Goal: Complete application form: Complete application form

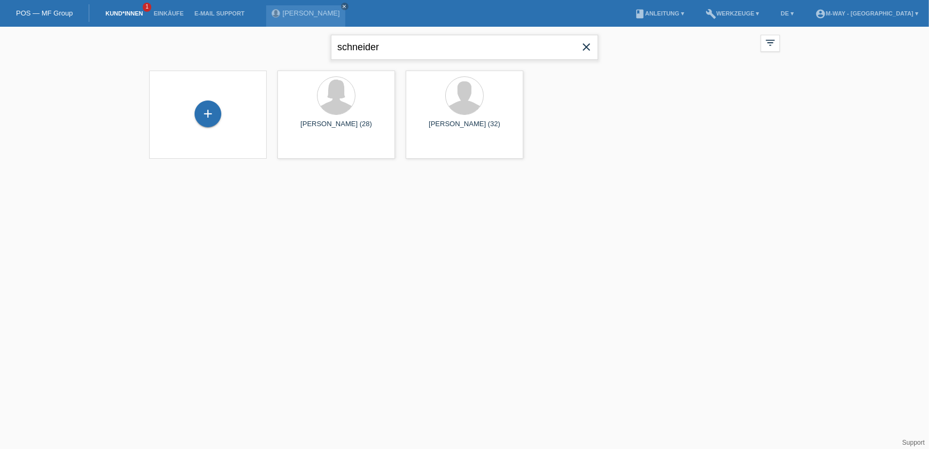
drag, startPoint x: 386, startPoint y: 48, endPoint x: 315, endPoint y: 48, distance: 71.1
click at [318, 44] on div "schneider close filter_list view_module Alle Kund*innen anzeigen star Markierte…" at bounding box center [464, 46] width 641 height 38
click at [211, 112] on div "+" at bounding box center [207, 113] width 27 height 27
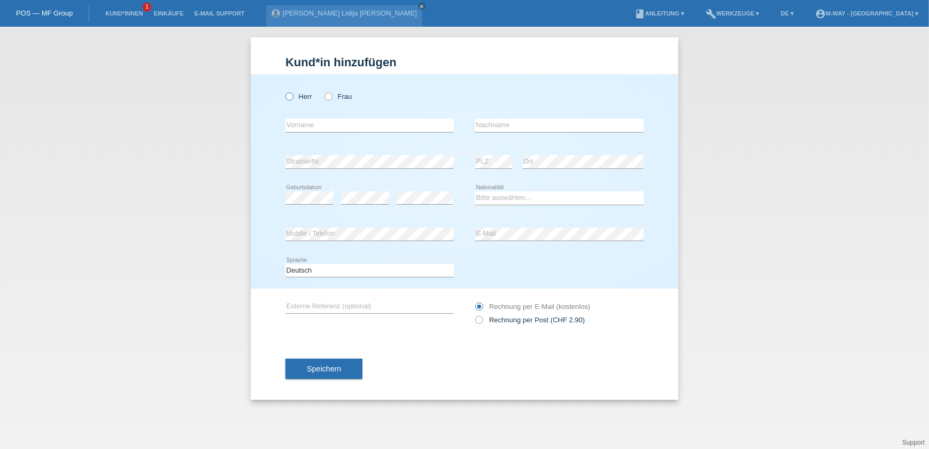
click at [284, 91] on icon at bounding box center [284, 91] width 0 height 0
click at [290, 96] on input "Herr" at bounding box center [288, 95] width 7 height 7
radio input "true"
click at [307, 127] on input "text" at bounding box center [369, 125] width 168 height 13
type input "[PERSON_NAME]"
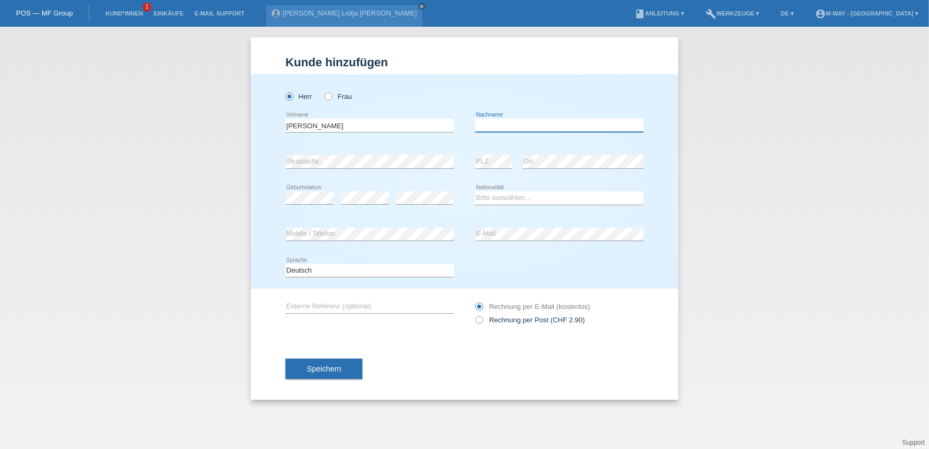
click at [497, 122] on input "text" at bounding box center [559, 125] width 168 height 13
type input "Stohler"
click at [563, 196] on select "Bitte auswählen... Schweiz Deutschland Liechtenstein Österreich ------------ Af…" at bounding box center [559, 197] width 168 height 13
select select "CH"
click at [475, 191] on select "Bitte auswählen... Schweiz Deutschland Liechtenstein Österreich ------------ Af…" at bounding box center [559, 197] width 168 height 13
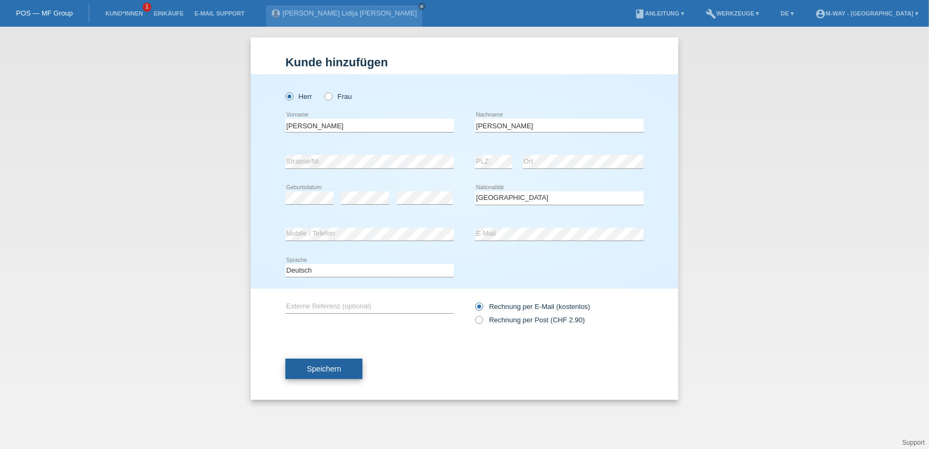
click at [338, 370] on span "Speichern" at bounding box center [324, 368] width 34 height 9
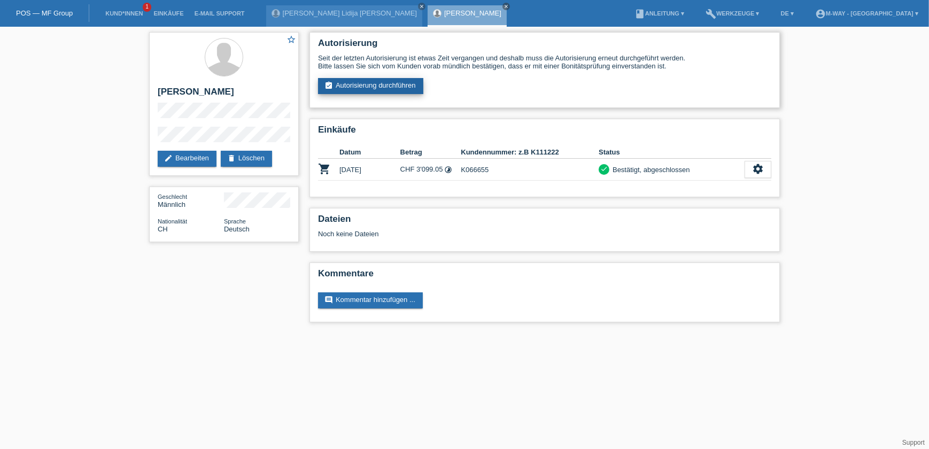
click at [381, 80] on link "assignment_turned_in Autorisierung durchführen" at bounding box center [370, 86] width 105 height 16
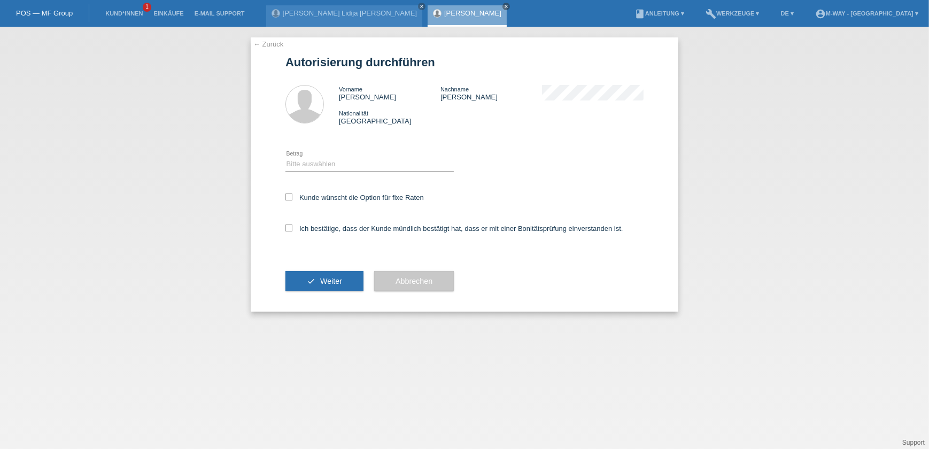
click at [344, 154] on div "Bitte auswählen CHF 1.00 - CHF 499.00 CHF 500.00 - CHF 1'999.00 CHF 2'000.00 - …" at bounding box center [369, 164] width 168 height 36
click at [349, 171] on icon at bounding box center [369, 171] width 168 height 1
click at [354, 162] on select "Bitte auswählen CHF 1.00 - CHF 499.00 CHF 500.00 - CHF 1'999.00 CHF 2'000.00 - …" at bounding box center [369, 164] width 168 height 13
select select "3"
click at [285, 158] on select "Bitte auswählen CHF 1.00 - CHF 499.00 CHF 500.00 - CHF 1'999.00 CHF 2'000.00 - …" at bounding box center [369, 164] width 168 height 13
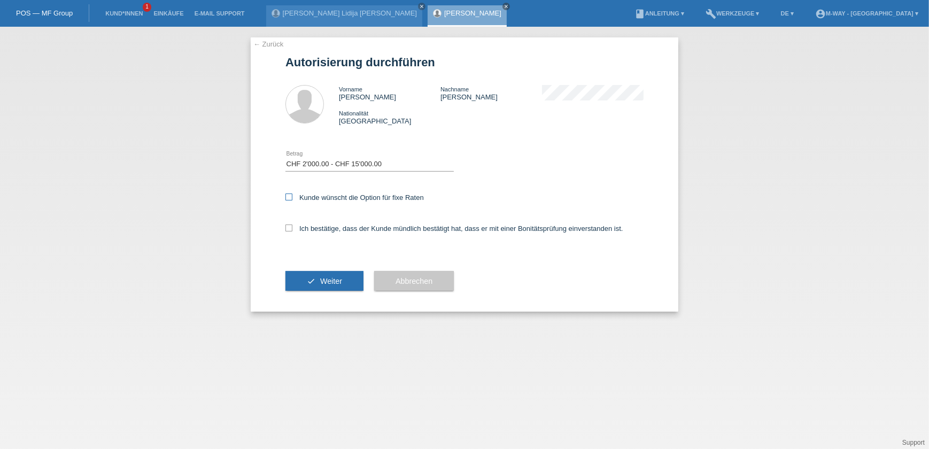
click at [354, 198] on label "Kunde wünscht die Option für fixe Raten" at bounding box center [354, 197] width 138 height 8
click at [292, 198] on input "Kunde wünscht die Option für fixe Raten" at bounding box center [288, 196] width 7 height 7
checkbox input "true"
click at [345, 226] on label "Ich bestätige, dass der Kunde mündlich bestätigt hat, dass er mit einer Bonität…" at bounding box center [454, 228] width 338 height 8
click at [292, 226] on input "Ich bestätige, dass der Kunde mündlich bestätigt hat, dass er mit einer Bonität…" at bounding box center [288, 227] width 7 height 7
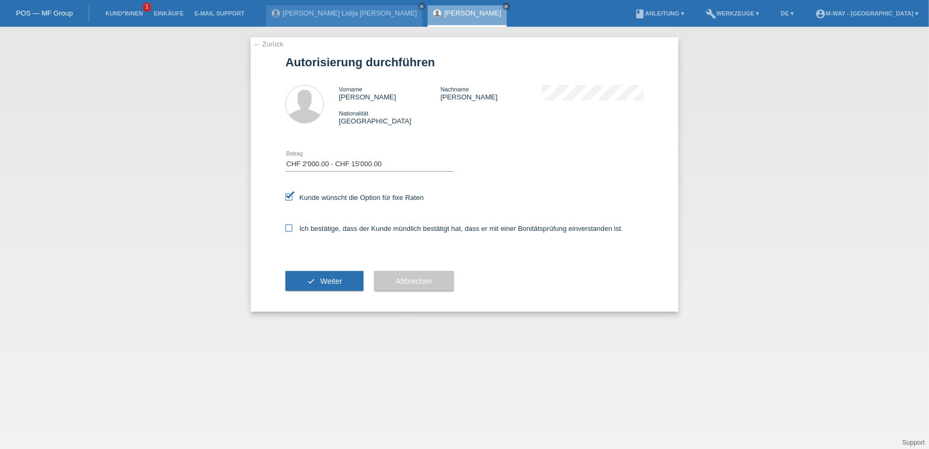
checkbox input "true"
click at [319, 278] on button "check Weiter" at bounding box center [324, 281] width 78 height 20
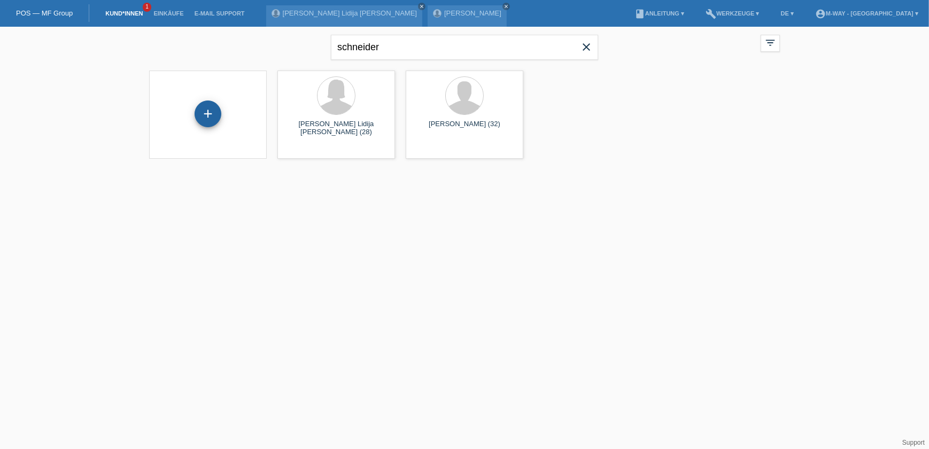
click at [207, 104] on div "+" at bounding box center [207, 113] width 27 height 27
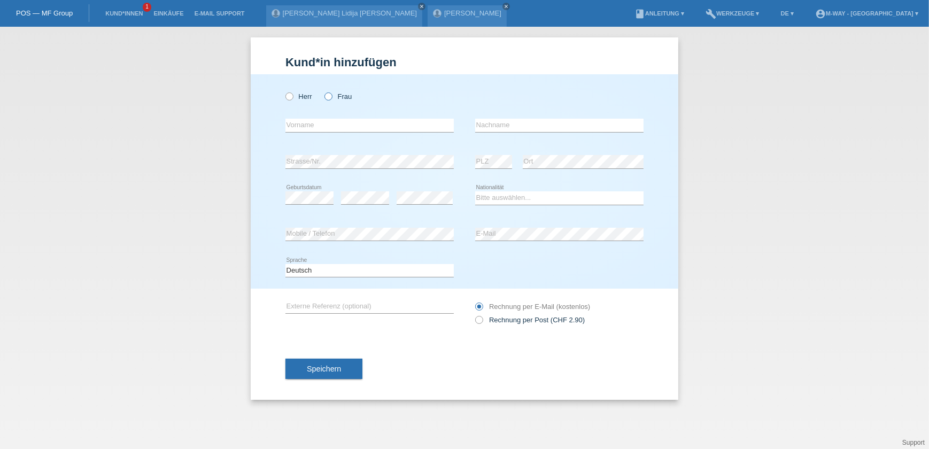
click at [323, 91] on icon at bounding box center [323, 91] width 0 height 0
click at [329, 94] on input "Frau" at bounding box center [327, 95] width 7 height 7
radio input "true"
drag, startPoint x: 325, startPoint y: 120, endPoint x: 208, endPoint y: 129, distance: 116.8
click at [325, 119] on input "text" at bounding box center [369, 125] width 168 height 13
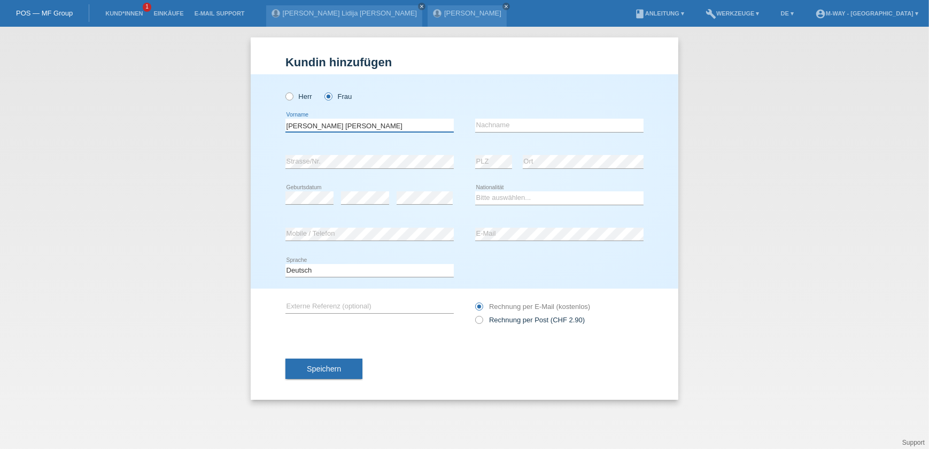
type input "[PERSON_NAME]"
click at [498, 198] on select "Bitte auswählen... Schweiz Deutschland Liechtenstein Österreich ------------ Af…" at bounding box center [559, 197] width 168 height 13
select select "CH"
click at [475, 191] on select "Bitte auswählen... Schweiz Deutschland Liechtenstein Österreich ------------ Af…" at bounding box center [559, 197] width 168 height 13
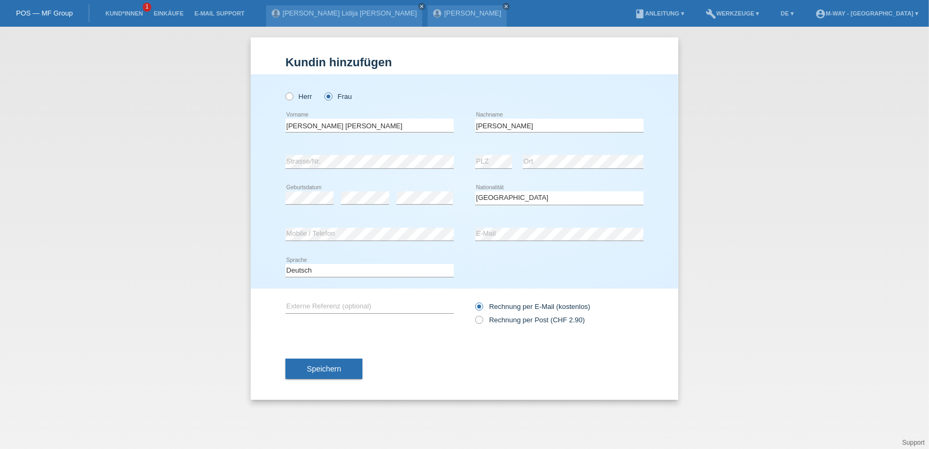
click at [322, 362] on button "Speichern" at bounding box center [323, 368] width 77 height 20
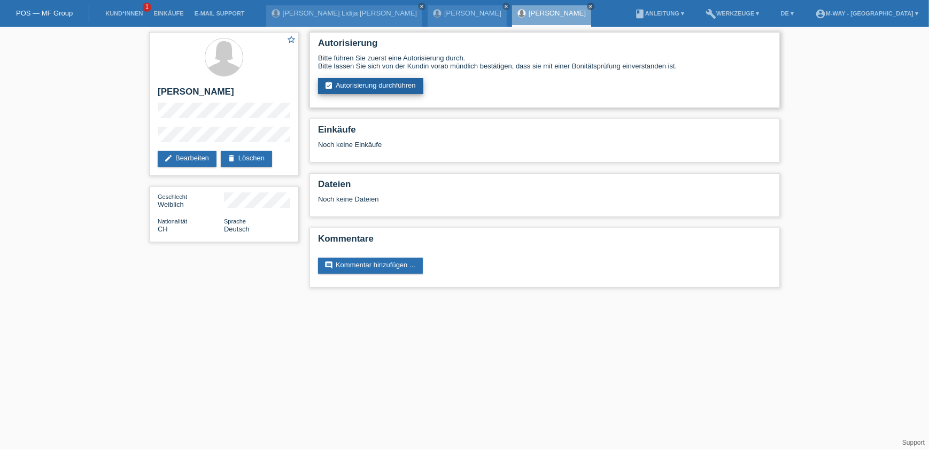
click at [366, 83] on link "assignment_turned_in Autorisierung durchführen" at bounding box center [370, 86] width 105 height 16
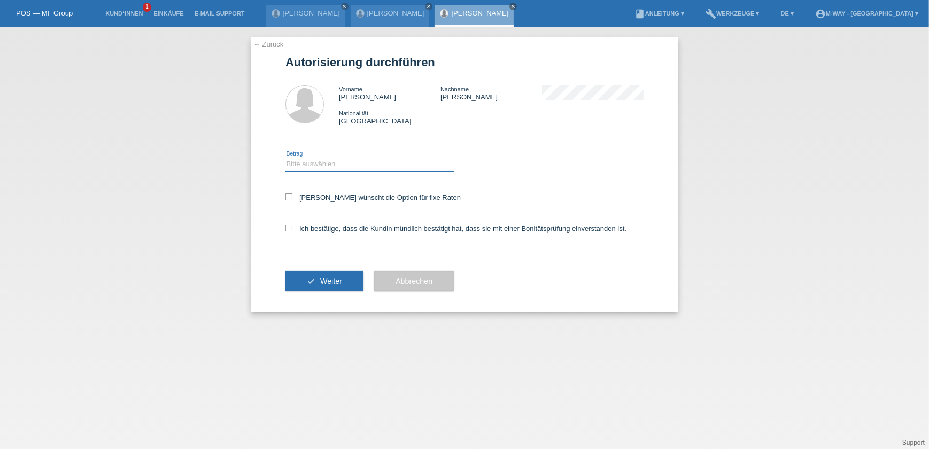
click at [381, 162] on select "Bitte auswählen CHF 1.00 - CHF 499.00 CHF 500.00 - CHF 1'999.00 CHF 2'000.00 - …" at bounding box center [369, 164] width 168 height 13
select select "3"
click at [285, 158] on select "Bitte auswählen CHF 1.00 - CHF 499.00 CHF 500.00 - CHF 1'999.00 CHF 2'000.00 - …" at bounding box center [369, 164] width 168 height 13
click at [289, 198] on icon at bounding box center [288, 196] width 7 height 7
click at [289, 198] on input "[PERSON_NAME] wünscht die Option für fixe Raten" at bounding box center [288, 196] width 7 height 7
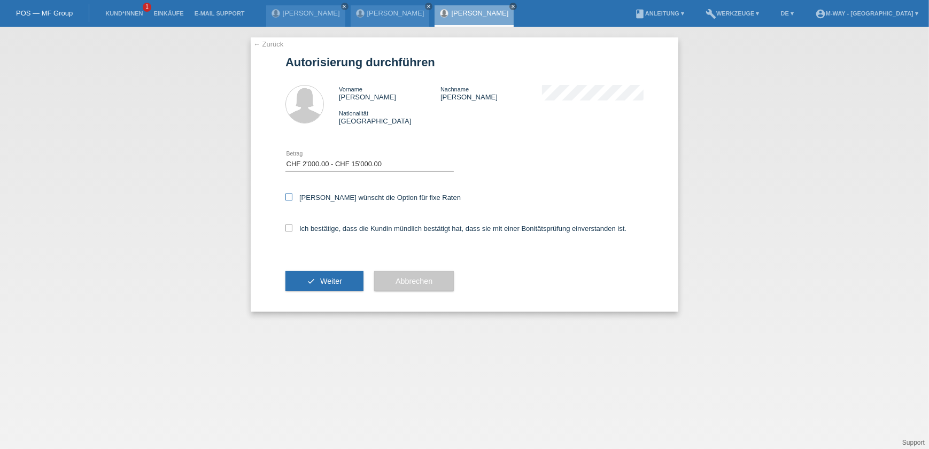
checkbox input "true"
click at [289, 228] on icon at bounding box center [288, 227] width 7 height 7
click at [289, 228] on input "Ich bestätige, dass die Kundin mündlich bestätigt hat, dass sie mit einer Bonit…" at bounding box center [288, 227] width 7 height 7
checkbox input "true"
click at [312, 278] on button "check Weiter" at bounding box center [324, 281] width 78 height 20
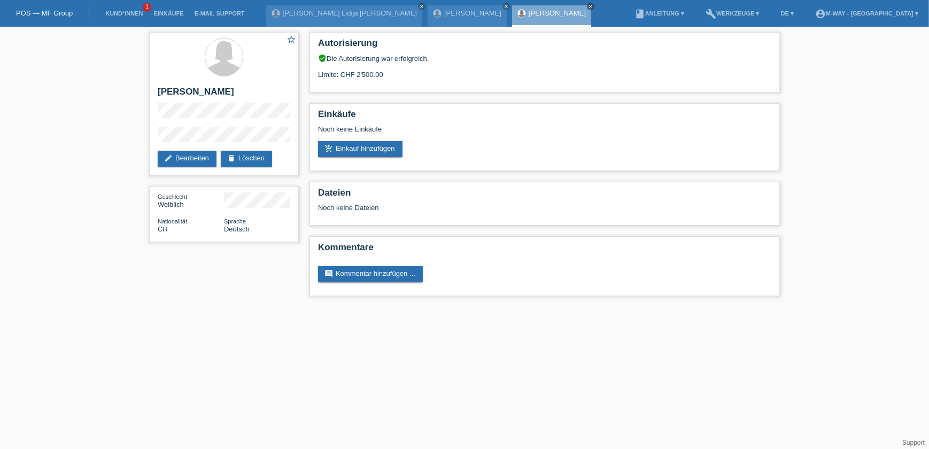
click at [588, 4] on icon "close" at bounding box center [590, 6] width 5 height 5
click at [503, 5] on icon "close" at bounding box center [505, 6] width 5 height 5
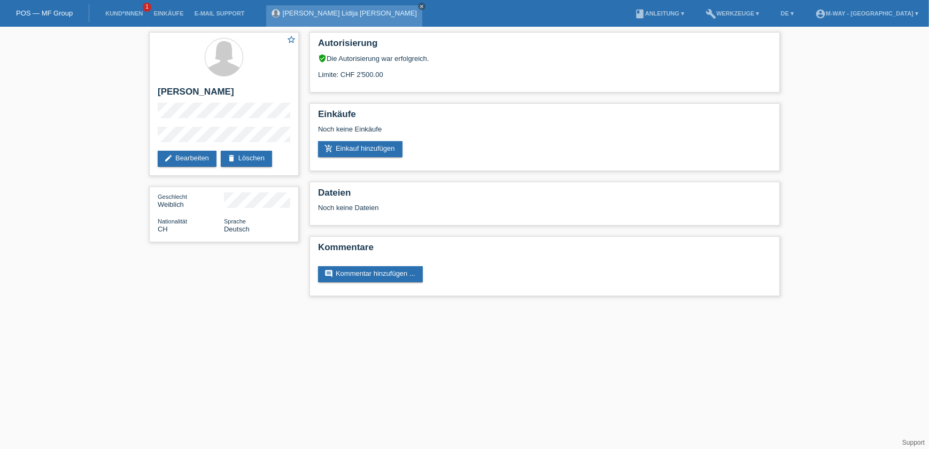
click at [419, 5] on icon "close" at bounding box center [421, 6] width 5 height 5
